Goal: Task Accomplishment & Management: Use online tool/utility

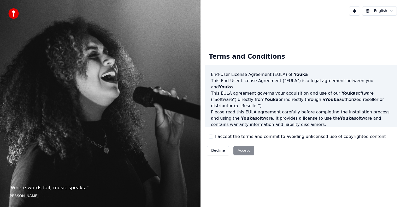
click at [241, 152] on div "Decline Accept" at bounding box center [231, 151] width 52 height 14
click at [211, 136] on button "I accept the terms and commit to avoiding unlicensed use of copyrighted content" at bounding box center [211, 137] width 4 height 4
click at [245, 149] on button "Accept" at bounding box center [243, 150] width 21 height 9
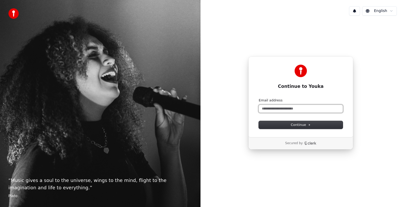
click at [303, 109] on input "Email address" at bounding box center [301, 109] width 84 height 8
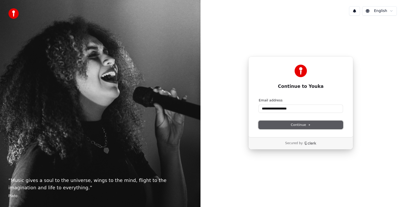
click at [308, 125] on icon at bounding box center [309, 125] width 3 height 3
type input "**********"
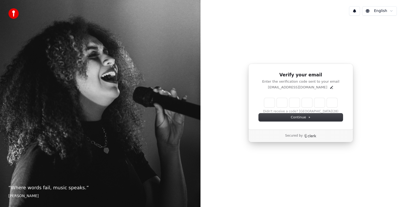
click at [270, 104] on input "Enter verification code" at bounding box center [300, 102] width 73 height 9
click at [267, 102] on input "Enter verification code" at bounding box center [306, 102] width 84 height 9
click at [268, 102] on input "Enter verification code" at bounding box center [306, 102] width 84 height 9
type input "******"
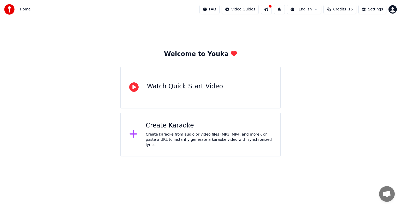
click at [170, 133] on div "Create Karaoke Create karaoke from audio or video files (MP3, MP4, and more), o…" at bounding box center [209, 135] width 126 height 26
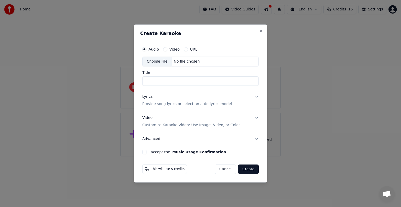
click at [158, 61] on div "Choose File" at bounding box center [156, 61] width 29 height 9
type input "**********"
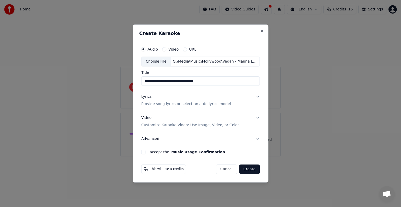
click at [147, 152] on div "I accept the Music Usage Confirmation" at bounding box center [200, 152] width 118 height 4
click at [144, 152] on button "I accept the Music Usage Confirmation" at bounding box center [143, 152] width 4 height 4
click at [247, 167] on button "Create" at bounding box center [249, 169] width 21 height 9
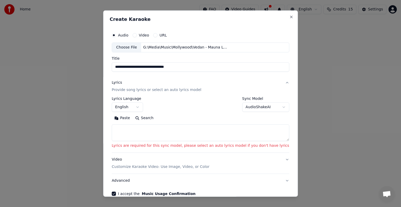
click at [266, 106] on body "**********" at bounding box center [200, 78] width 401 height 157
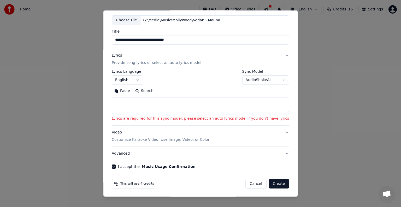
click at [269, 180] on button "Create" at bounding box center [279, 183] width 21 height 9
click at [160, 107] on textarea at bounding box center [200, 105] width 177 height 17
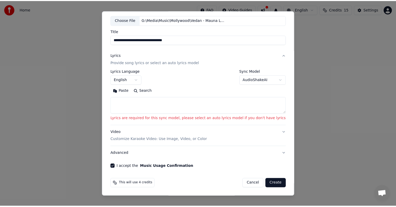
scroll to position [0, 0]
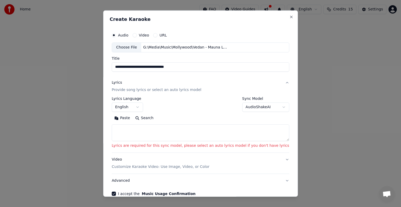
click at [143, 106] on button "English" at bounding box center [127, 107] width 31 height 9
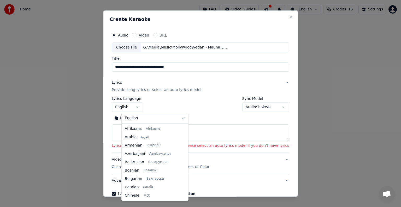
click at [147, 106] on body "**********" at bounding box center [200, 78] width 401 height 157
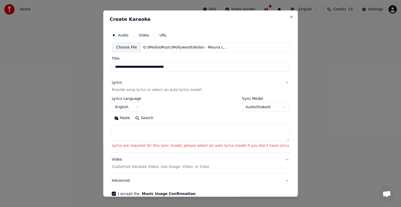
click at [179, 89] on p "Provide song lyrics or select an auto lyrics model" at bounding box center [157, 89] width 90 height 5
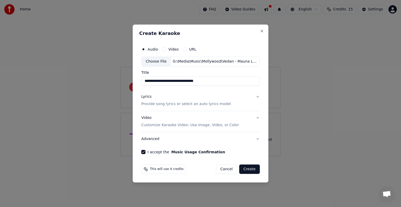
click at [245, 170] on button "Create" at bounding box center [249, 169] width 21 height 9
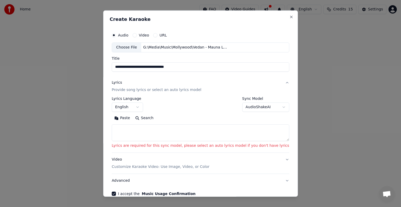
click at [243, 105] on body "**********" at bounding box center [200, 78] width 401 height 157
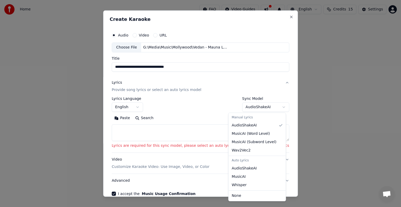
click at [243, 105] on body "**********" at bounding box center [200, 78] width 401 height 157
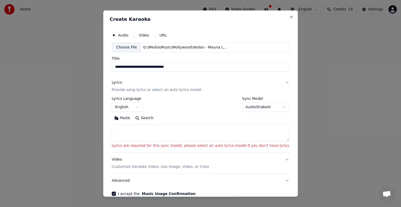
click at [243, 105] on body "**********" at bounding box center [200, 78] width 401 height 157
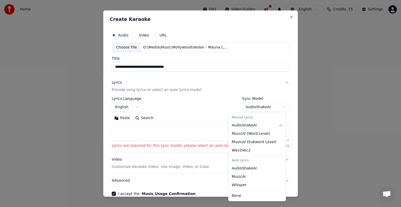
select select "**********"
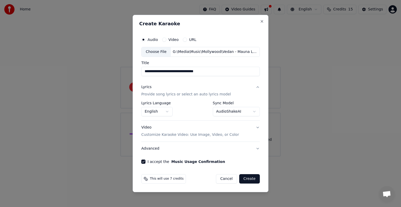
click at [245, 178] on button "Create" at bounding box center [249, 178] width 21 height 9
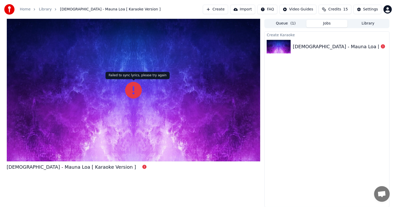
click at [127, 97] on icon at bounding box center [133, 90] width 17 height 17
click at [157, 82] on div at bounding box center [134, 90] width 254 height 143
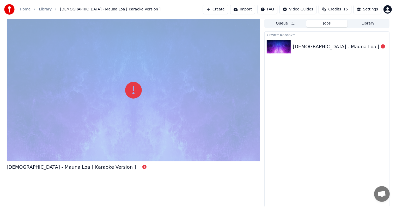
click at [157, 82] on div at bounding box center [134, 90] width 254 height 143
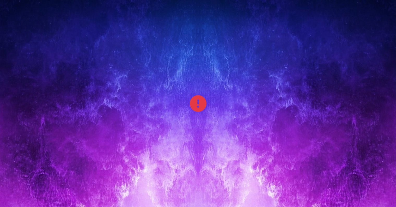
click at [157, 88] on div at bounding box center [198, 103] width 396 height 223
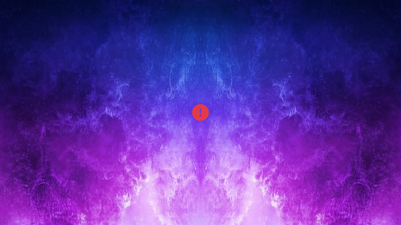
click at [215, 99] on div at bounding box center [200, 112] width 401 height 225
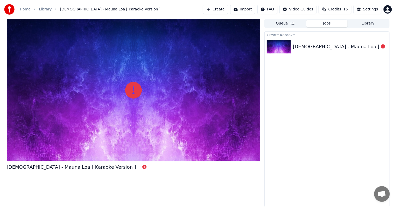
click at [329, 49] on div "Vedan - Mauna Loa [ Karaoke Version ]" at bounding box center [357, 46] width 129 height 7
click at [321, 112] on div "Create Karaoke Vedan - Mauna Loa [ Karaoke Version ]" at bounding box center [327, 119] width 125 height 176
click at [317, 44] on div "Vedan - Mauna Loa [ Karaoke Version ]" at bounding box center [357, 46] width 129 height 7
click at [295, 23] on span "( 1 )" at bounding box center [293, 23] width 5 height 5
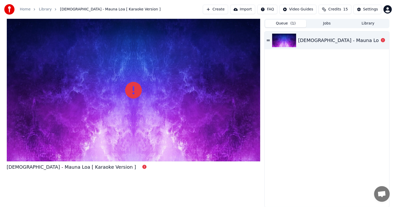
click at [304, 39] on div "Vedan - Mauna Loa [ Karaoke Version ]" at bounding box center [363, 40] width 129 height 7
click at [269, 40] on icon at bounding box center [268, 41] width 3 height 4
click at [247, 8] on button "Import" at bounding box center [242, 9] width 25 height 9
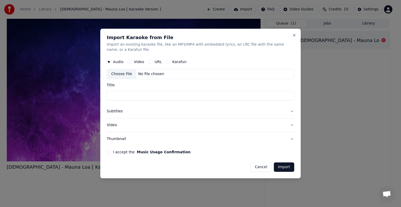
click at [122, 74] on div "Choose File" at bounding box center [121, 73] width 29 height 9
type input "**********"
click at [290, 110] on button "Subtitles" at bounding box center [200, 112] width 187 height 14
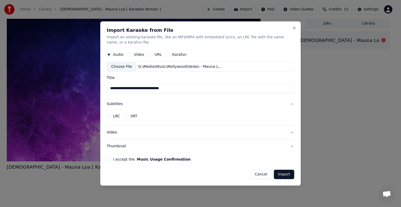
click at [116, 105] on button "Subtitles" at bounding box center [200, 104] width 187 height 14
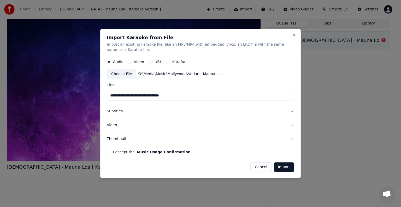
click at [285, 165] on button "Import" at bounding box center [284, 167] width 20 height 9
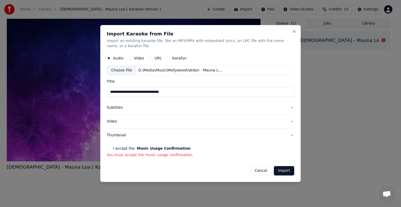
click at [109, 147] on button "I accept the Music Usage Confirmation" at bounding box center [109, 148] width 4 height 4
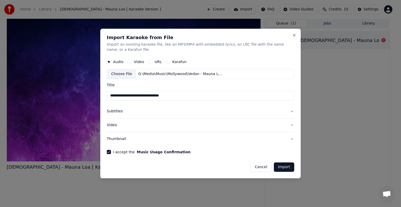
click at [285, 168] on button "Import" at bounding box center [284, 167] width 20 height 9
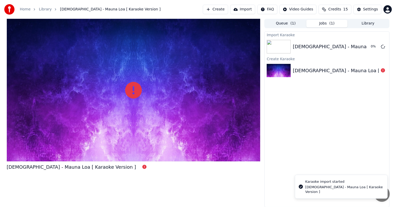
click at [360, 69] on div "Vedan - Mauna Loa [ Karaoke Version ]" at bounding box center [357, 70] width 129 height 7
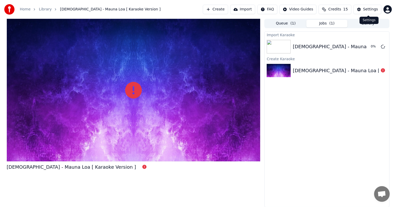
click at [369, 9] on div "Settings" at bounding box center [371, 9] width 15 height 5
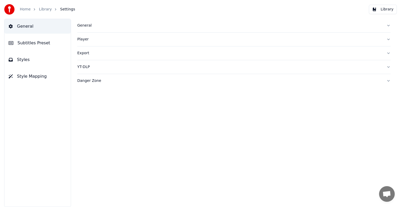
click at [31, 45] on span "Subtitles Preset" at bounding box center [33, 43] width 33 height 6
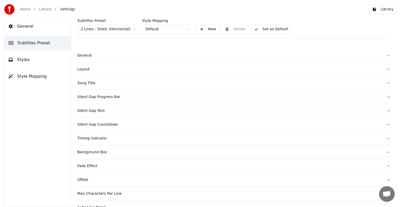
click at [26, 7] on link "Home" at bounding box center [25, 9] width 11 height 5
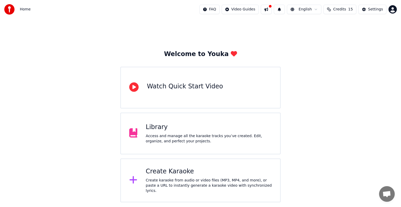
click at [202, 142] on div "Access and manage all the karaoke tracks you’ve created. Edit, organize, and pe…" at bounding box center [209, 139] width 126 height 10
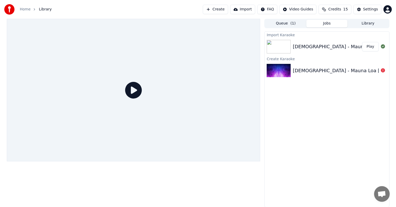
click at [308, 46] on div "Vedan - Mauna Loa [ Karaoke Version ]" at bounding box center [357, 46] width 129 height 7
click at [130, 91] on icon at bounding box center [133, 90] width 17 height 17
click at [326, 46] on div "Vedan - Mauna Loa [ Karaoke Version ]" at bounding box center [357, 46] width 129 height 7
click at [371, 46] on button "Play" at bounding box center [371, 46] width 16 height 9
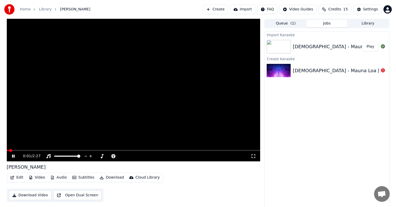
click at [13, 157] on icon at bounding box center [17, 156] width 12 height 4
click at [14, 156] on icon at bounding box center [13, 157] width 3 height 4
click at [66, 156] on div at bounding box center [72, 156] width 42 height 5
click at [68, 157] on span at bounding box center [61, 156] width 14 height 1
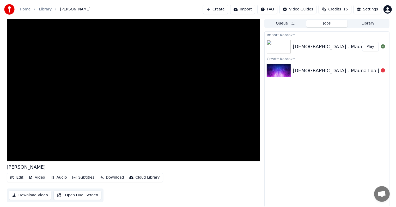
click at [283, 177] on div "Import Karaoke Vedan - Mauna Loa [ Karaoke Version ] Play Create Karaoke Vedan …" at bounding box center [327, 119] width 125 height 176
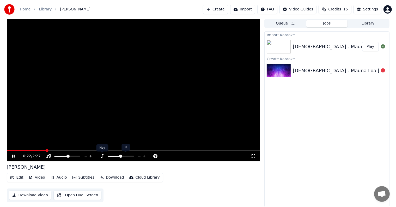
click at [103, 156] on icon at bounding box center [101, 156] width 5 height 4
click at [114, 157] on icon at bounding box center [113, 156] width 4 height 4
click at [103, 157] on icon at bounding box center [101, 156] width 5 height 4
click at [121, 157] on span at bounding box center [120, 156] width 3 height 3
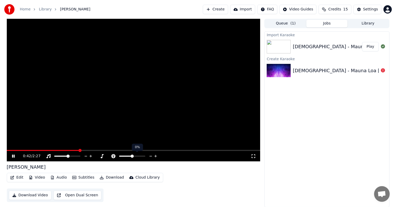
click at [132, 156] on span at bounding box center [132, 156] width 3 height 3
click at [61, 178] on button "Audio" at bounding box center [58, 177] width 21 height 7
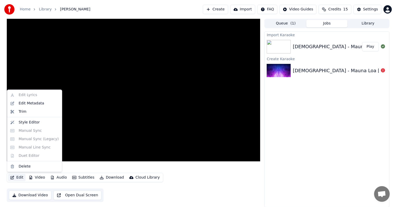
click at [20, 177] on button "Edit" at bounding box center [16, 177] width 17 height 7
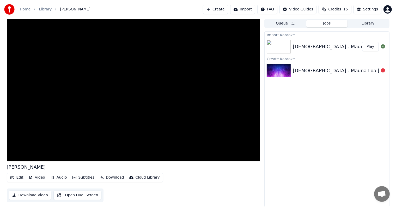
click at [12, 178] on icon "button" at bounding box center [12, 178] width 4 height 4
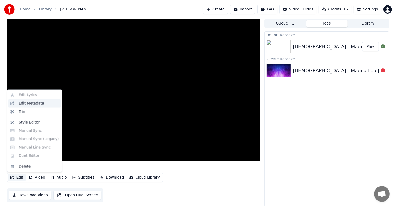
click at [37, 104] on div "Edit Metadata" at bounding box center [32, 103] width 26 height 5
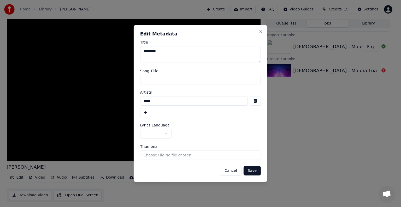
drag, startPoint x: 233, startPoint y: 171, endPoint x: 229, endPoint y: 172, distance: 4.1
click at [233, 171] on button "Cancel" at bounding box center [230, 170] width 21 height 9
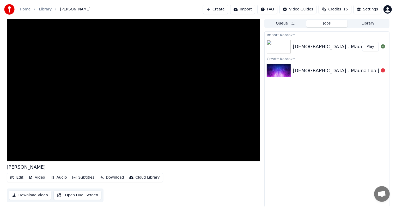
click at [13, 176] on icon "button" at bounding box center [12, 178] width 4 height 4
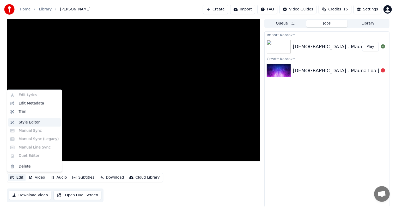
click at [25, 121] on div "Style Editor" at bounding box center [29, 122] width 21 height 5
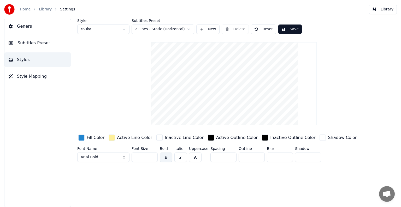
click at [32, 73] on span "Style Mapping" at bounding box center [32, 76] width 30 height 6
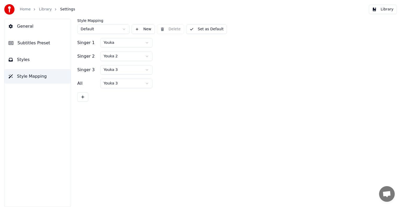
click at [21, 9] on link "Home" at bounding box center [25, 9] width 11 height 5
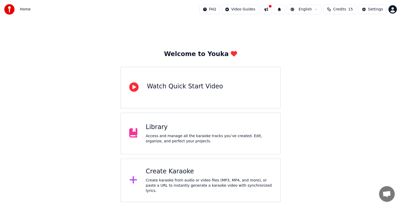
click at [157, 132] on div "Library Access and manage all the karaoke tracks you’ve created. Edit, organize…" at bounding box center [209, 133] width 126 height 21
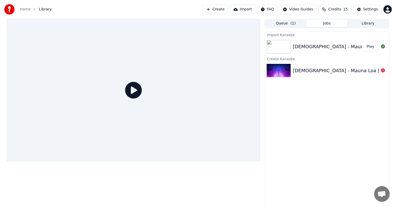
click at [332, 47] on div "Vedan - Mauna Loa [ Karaoke Version ]" at bounding box center [357, 46] width 129 height 7
click at [369, 47] on button "Play" at bounding box center [371, 46] width 16 height 9
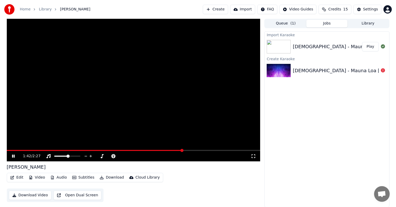
click at [13, 156] on icon at bounding box center [17, 156] width 12 height 4
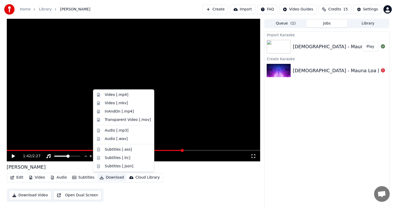
click at [112, 179] on button "Download" at bounding box center [112, 177] width 29 height 7
click at [125, 131] on div "Audio [.mp3]" at bounding box center [117, 130] width 24 height 5
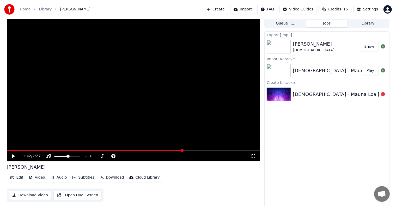
click at [368, 45] on button "Show" at bounding box center [369, 46] width 19 height 9
click at [324, 138] on div "Export [.mp3] Mauna Loa Vedan Show Import Karaoke Vedan - Mauna Loa [ Karaoke V…" at bounding box center [327, 119] width 125 height 176
click at [27, 9] on link "Home" at bounding box center [25, 9] width 11 height 5
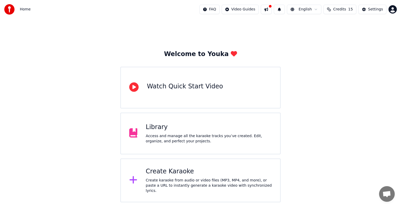
click at [220, 133] on div "Library Access and manage all the karaoke tracks you’ve created. Edit, organize…" at bounding box center [209, 133] width 126 height 21
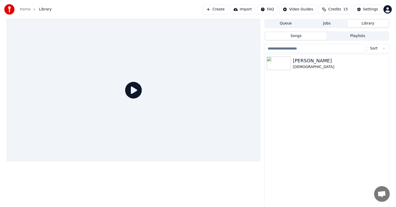
click at [288, 23] on button "Queue" at bounding box center [285, 24] width 41 height 8
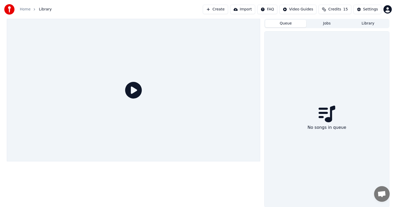
click at [221, 9] on button "Create" at bounding box center [215, 9] width 25 height 9
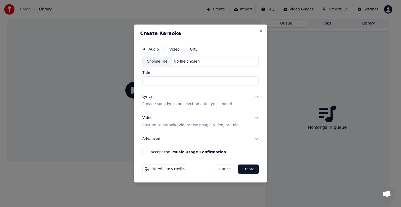
click at [153, 63] on div "Choose File" at bounding box center [156, 61] width 29 height 9
type input "**********"
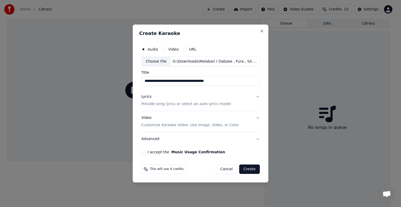
click at [256, 96] on button "Lyrics Provide song lyrics or select an auto lyrics model" at bounding box center [200, 100] width 118 height 21
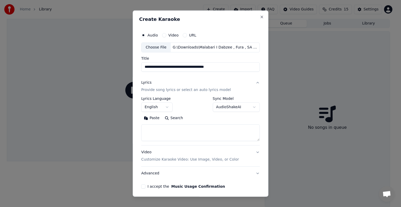
click at [243, 108] on body "**********" at bounding box center [198, 103] width 396 height 207
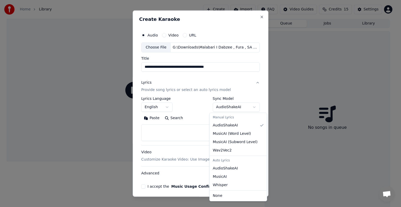
select select "**********"
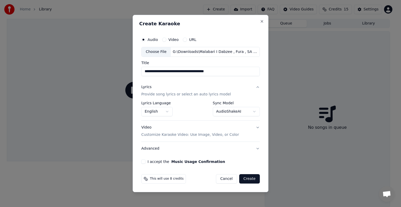
click at [256, 127] on button "Video Customize Karaoke Video: Use Image, Video, or Color" at bounding box center [200, 131] width 118 height 21
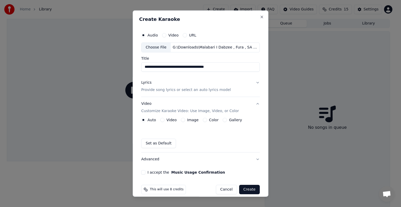
click at [256, 127] on div "Auto Video Image Color Gallery Set as Default" at bounding box center [200, 133] width 118 height 30
click at [256, 101] on button "Video Customize Karaoke Video: Use Image, Video, or Color" at bounding box center [200, 107] width 118 height 21
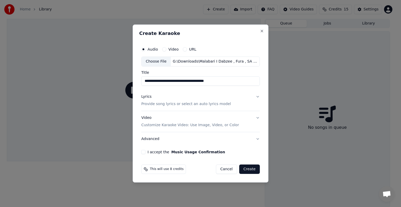
click at [144, 152] on button "I accept the Music Usage Confirmation" at bounding box center [143, 152] width 4 height 4
click at [253, 168] on button "Create" at bounding box center [249, 169] width 21 height 9
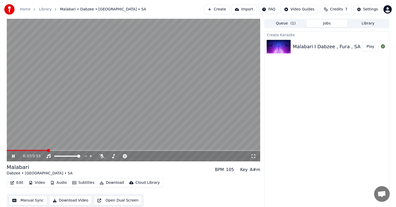
click at [100, 182] on icon "button" at bounding box center [102, 183] width 4 height 4
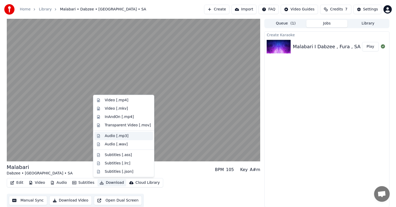
click at [124, 135] on div "Audio [.mp3]" at bounding box center [117, 136] width 24 height 5
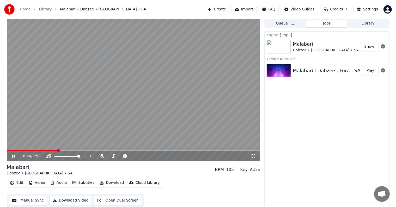
click at [15, 157] on icon at bounding box center [17, 156] width 12 height 4
